Goal: Task Accomplishment & Management: Manage account settings

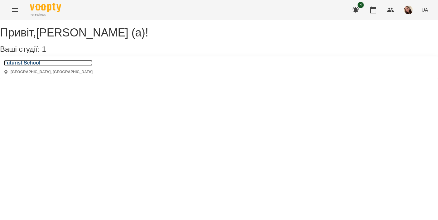
click at [43, 66] on h3 "Futurist School" at bounding box center [48, 63] width 89 height 6
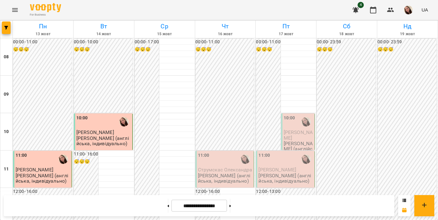
scroll to position [284, 0]
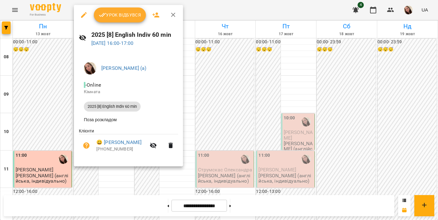
click at [124, 16] on span "Урок відбувся" at bounding box center [120, 14] width 42 height 7
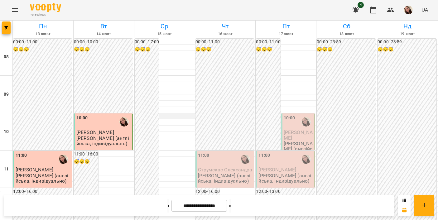
scroll to position [319, 0]
